Goal: Information Seeking & Learning: Find contact information

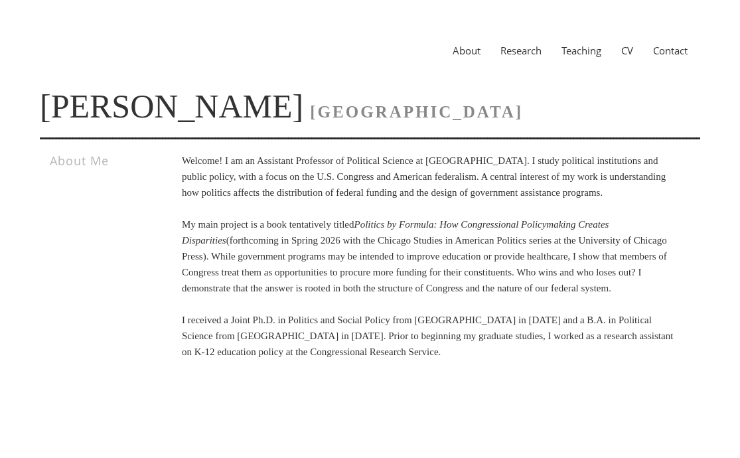
click at [503, 51] on link "Research" at bounding box center [521, 50] width 61 height 13
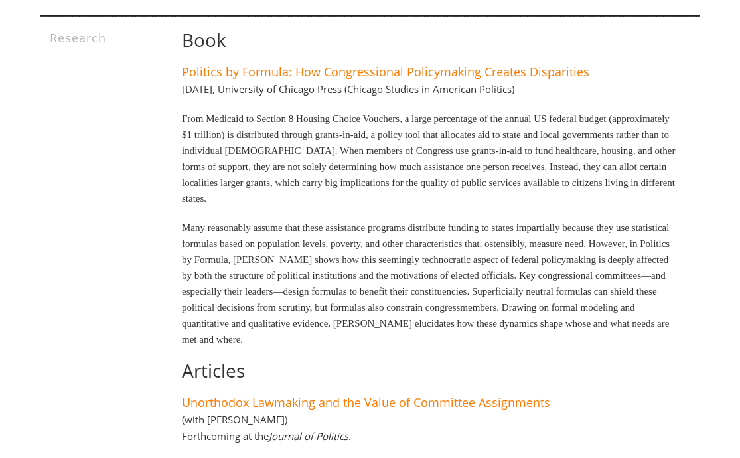
scroll to position [345, 0]
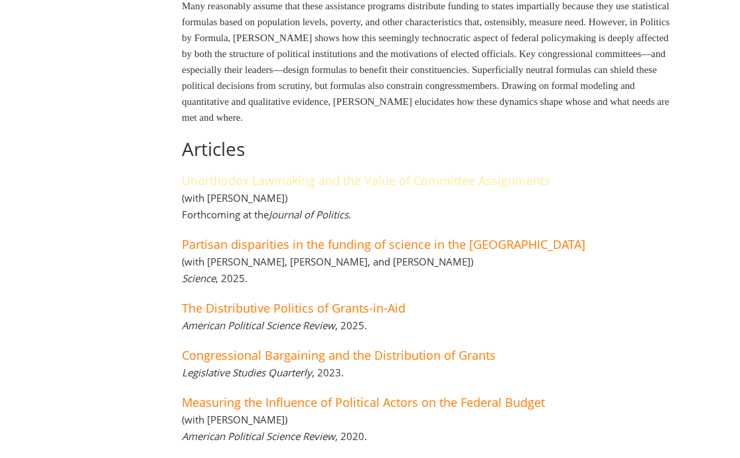
click at [361, 184] on link "Unorthodox Lawmaking and the Value of Committee Assignments" at bounding box center [366, 181] width 368 height 16
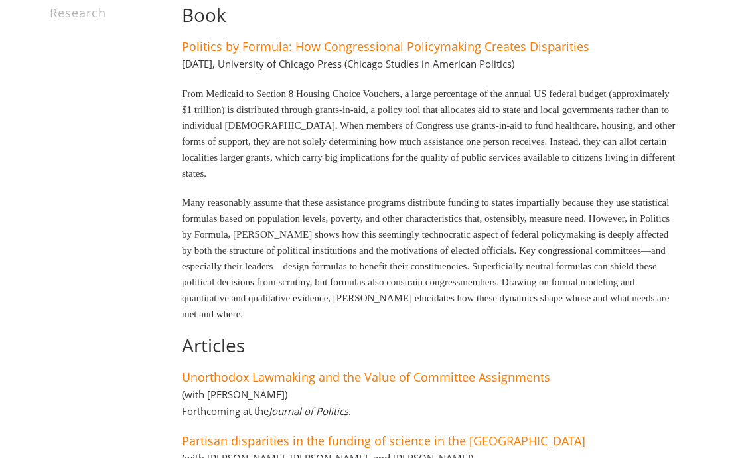
scroll to position [0, 0]
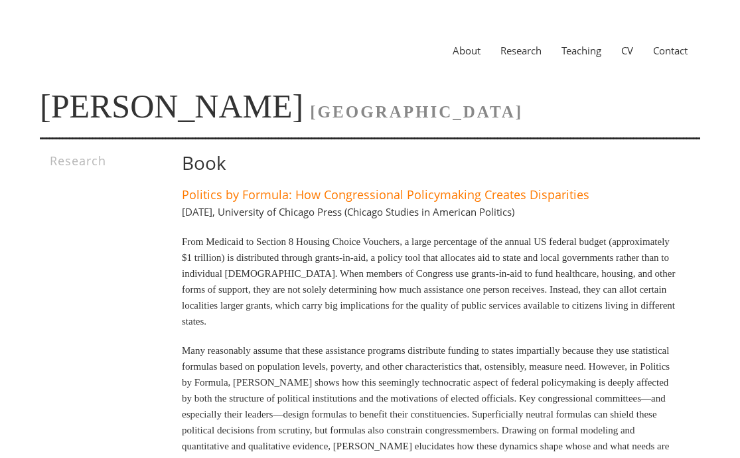
click at [592, 55] on link "Teaching" at bounding box center [582, 50] width 60 height 13
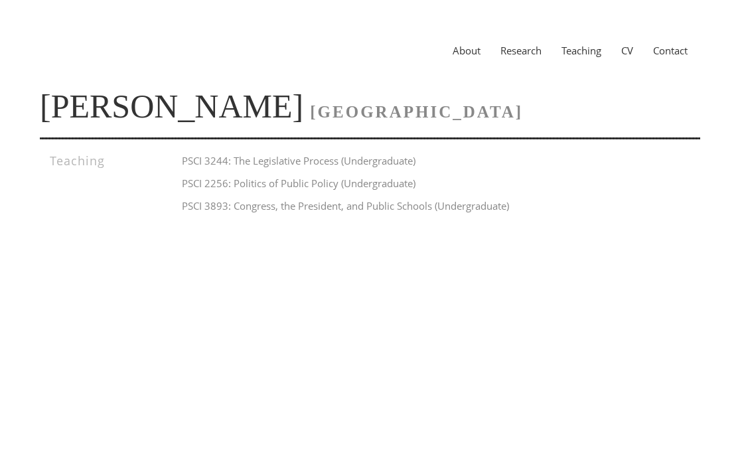
click at [625, 53] on link "CV" at bounding box center [627, 50] width 32 height 13
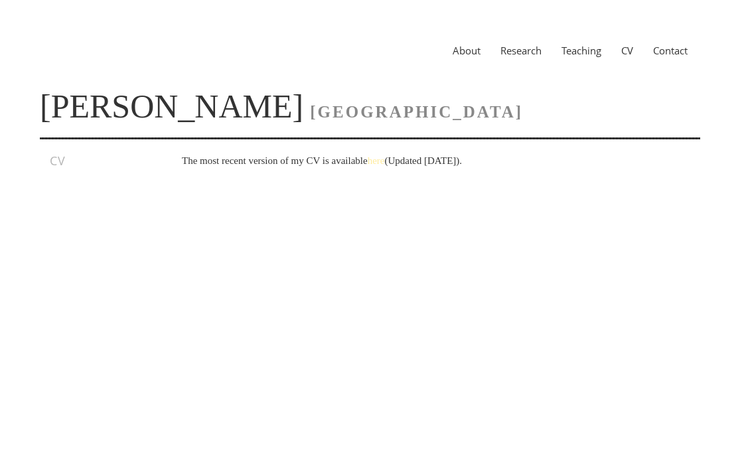
click at [385, 161] on link "here" at bounding box center [376, 160] width 17 height 11
